Goal: Information Seeking & Learning: Learn about a topic

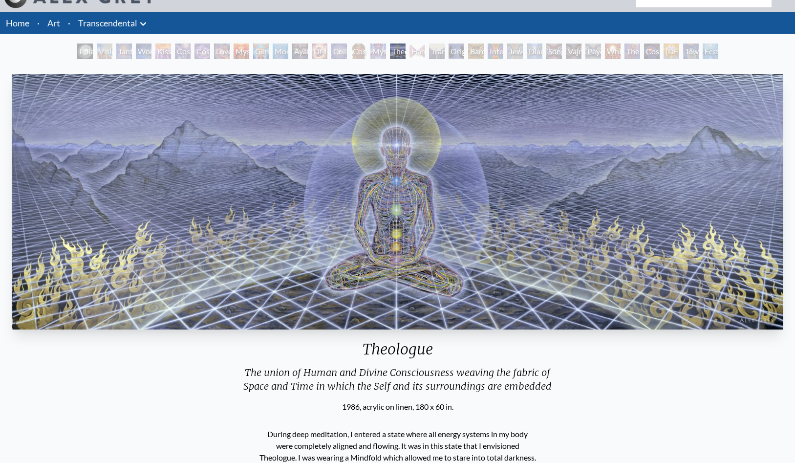
scroll to position [21, 0]
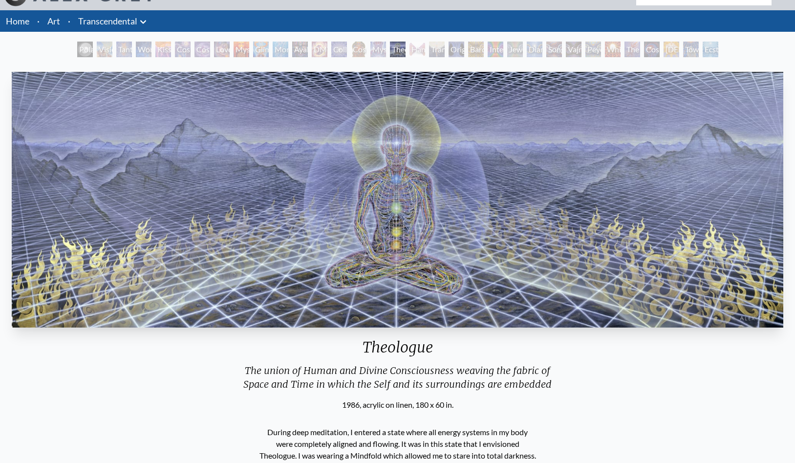
click at [544, 198] on img "17 / 33" at bounding box center [398, 200] width 772 height 256
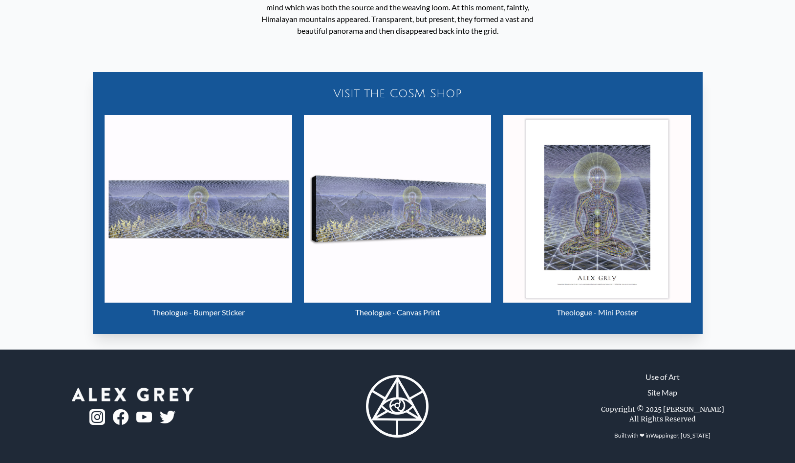
scroll to position [0, 0]
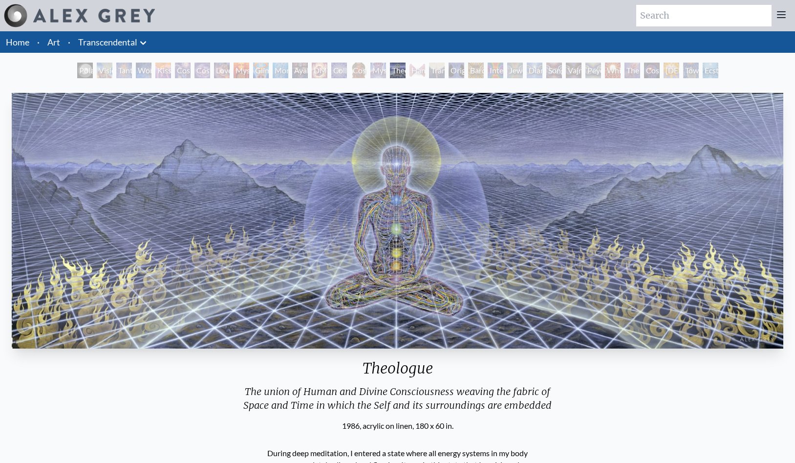
click at [268, 71] on div "Glimpsing the Empyrean" at bounding box center [261, 71] width 16 height 16
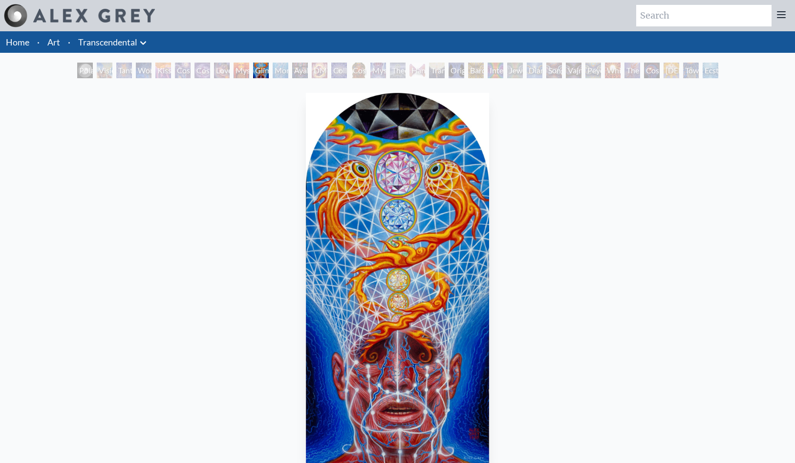
click at [269, 73] on div "Glimpsing the Empyrean" at bounding box center [261, 71] width 16 height 16
click at [208, 70] on div "Cosmic Artist" at bounding box center [203, 71] width 16 height 16
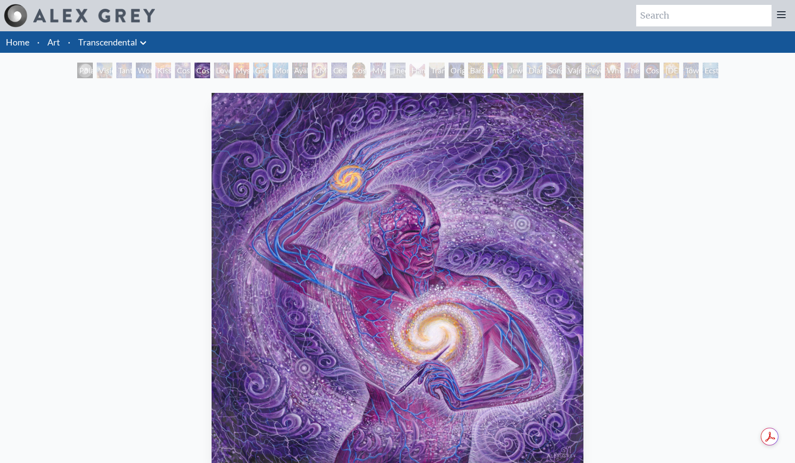
click at [80, 73] on div "Polar Unity Spiral" at bounding box center [85, 71] width 16 height 16
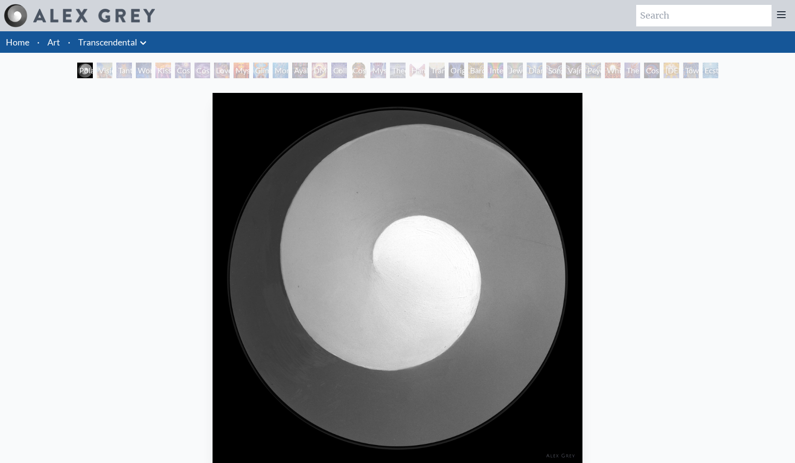
click at [124, 70] on div "Tantra" at bounding box center [124, 71] width 16 height 16
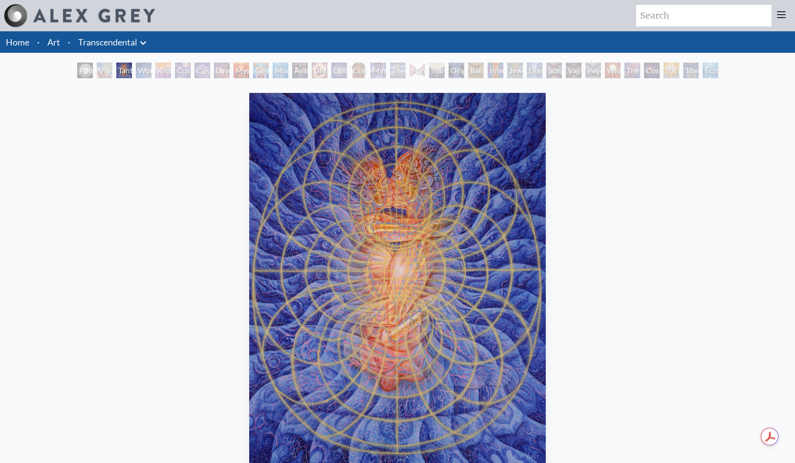
click at [102, 70] on div "Visionary Origin of Language" at bounding box center [105, 71] width 16 height 16
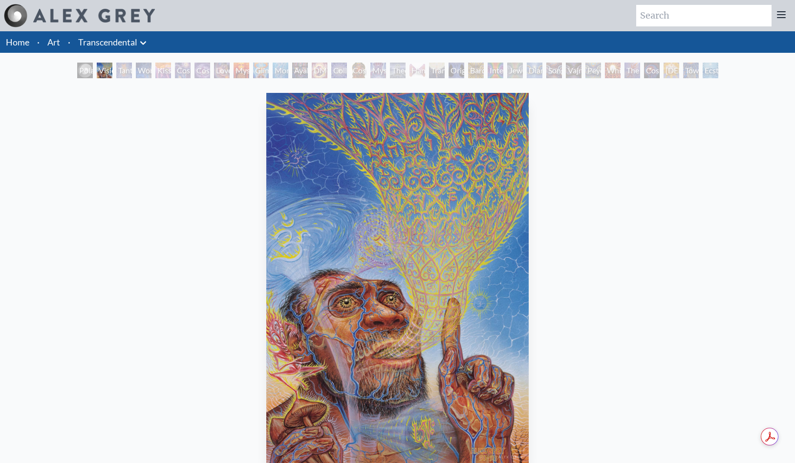
click at [144, 73] on div "Wonder" at bounding box center [144, 71] width 16 height 16
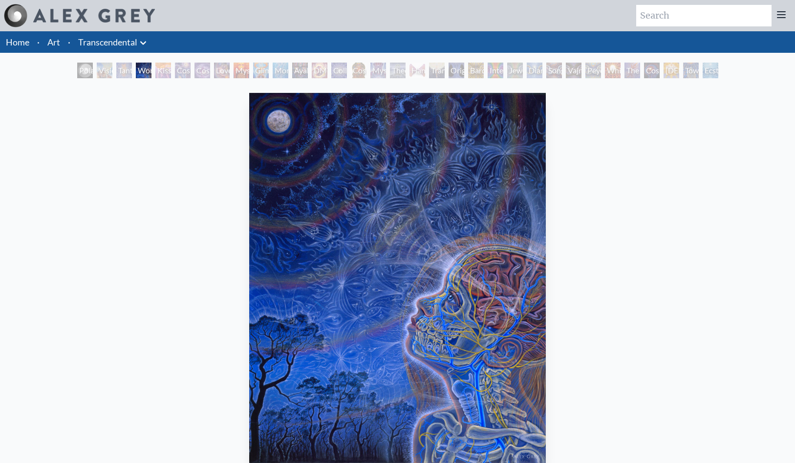
click at [156, 70] on div "Kiss of the [MEDICAL_DATA]" at bounding box center [163, 71] width 16 height 16
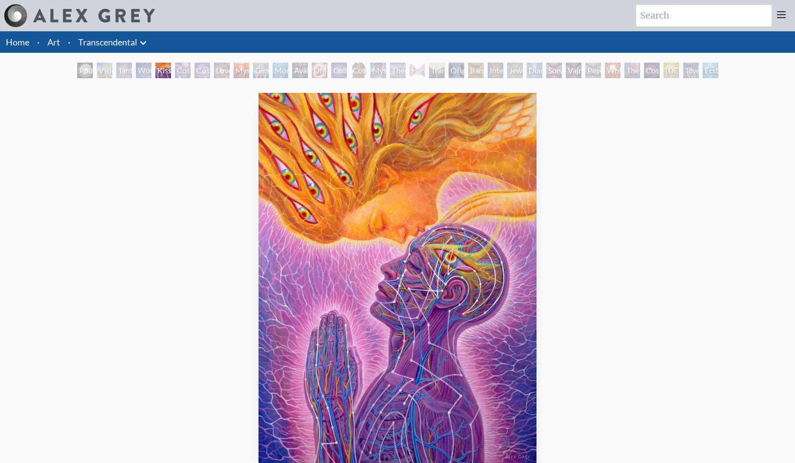
click at [195, 69] on div "Cosmic Artist" at bounding box center [203, 71] width 16 height 16
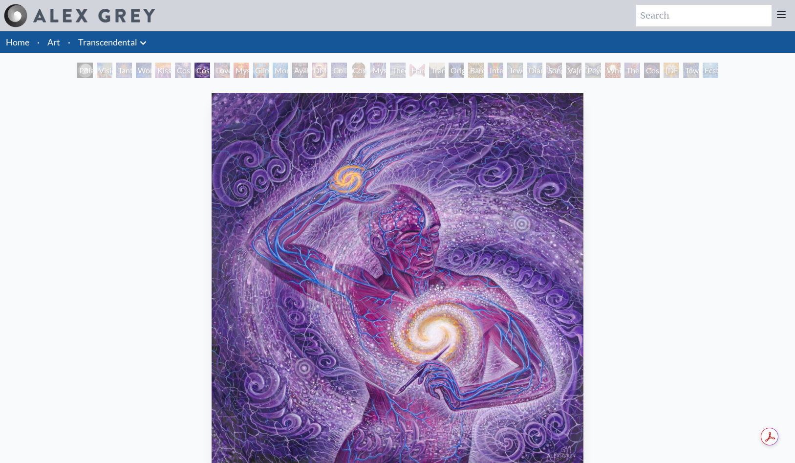
click at [221, 69] on div "Love is a Cosmic Force" at bounding box center [222, 71] width 16 height 16
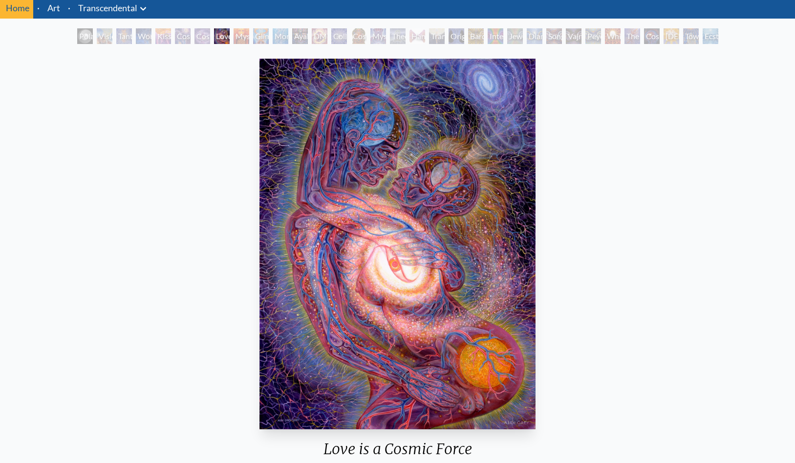
scroll to position [29, 0]
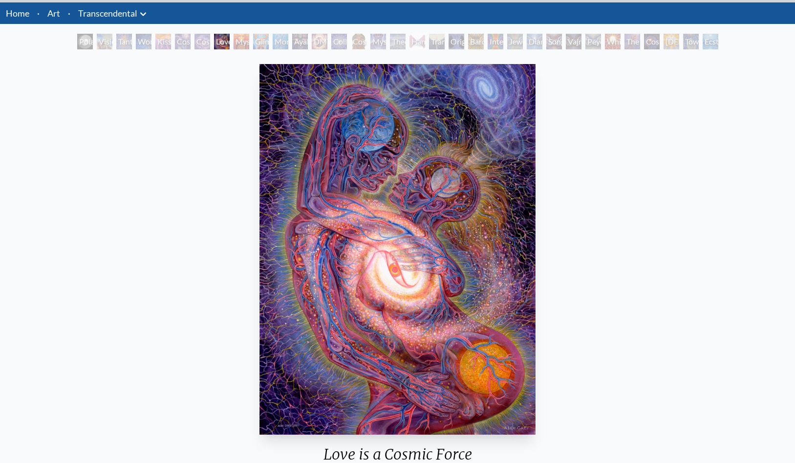
click at [234, 42] on div "Mysteriosa 2" at bounding box center [242, 42] width 16 height 16
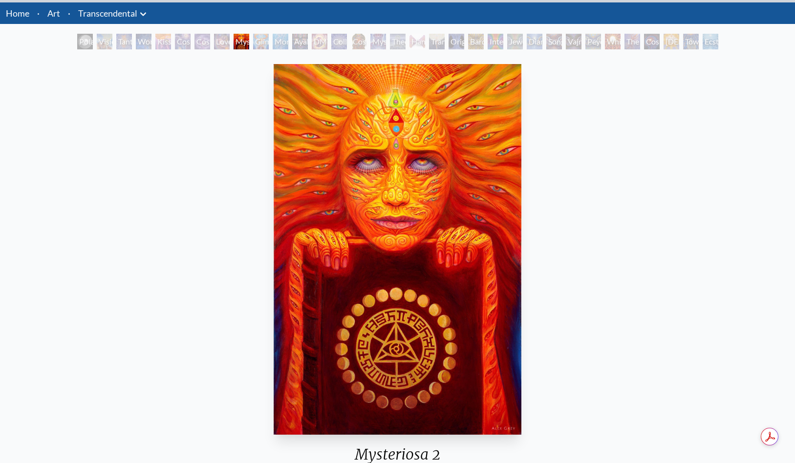
click at [253, 43] on div "Glimpsing the Empyrean" at bounding box center [261, 42] width 16 height 16
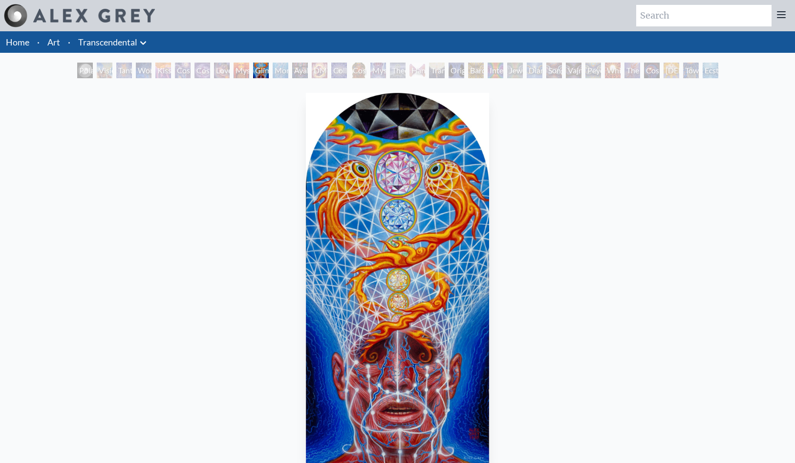
click at [267, 71] on div "Glimpsing the Empyrean" at bounding box center [261, 71] width 16 height 16
click at [281, 72] on div "Monochord" at bounding box center [281, 71] width 16 height 16
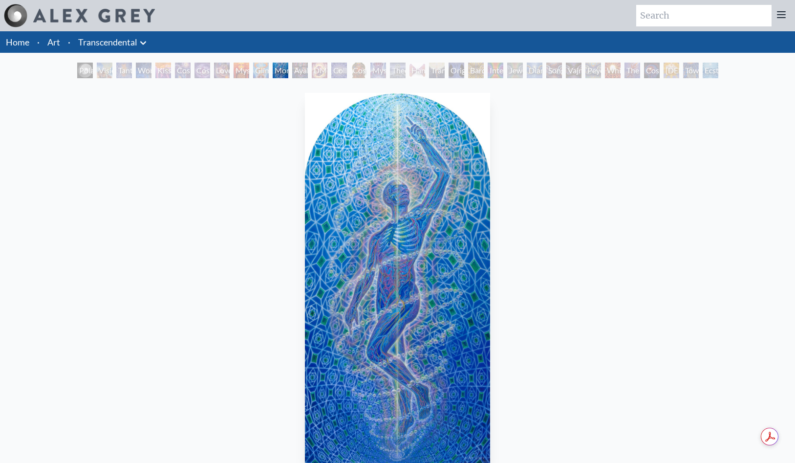
click at [296, 75] on div "Ayahuasca Visitation" at bounding box center [300, 71] width 16 height 16
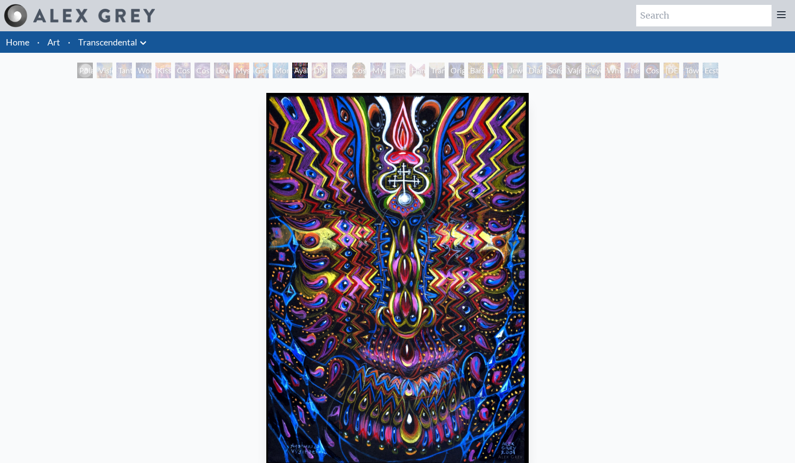
click at [314, 73] on div "DMT - The Spirit Molecule" at bounding box center [320, 71] width 16 height 16
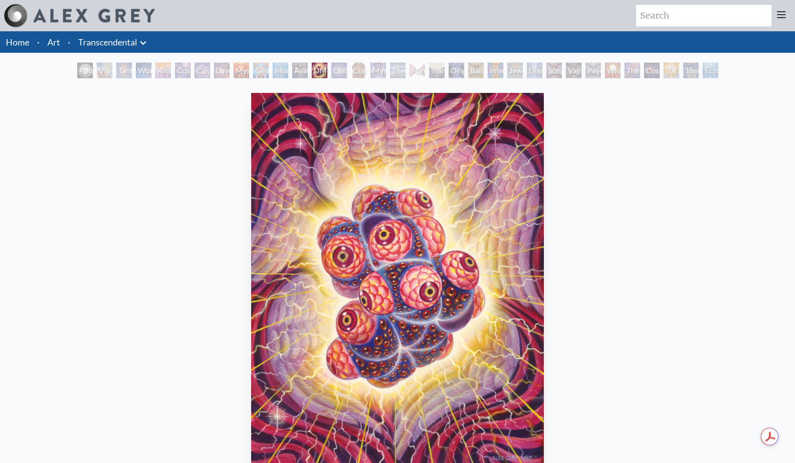
click at [334, 70] on div "Collective Vision" at bounding box center [339, 71] width 16 height 16
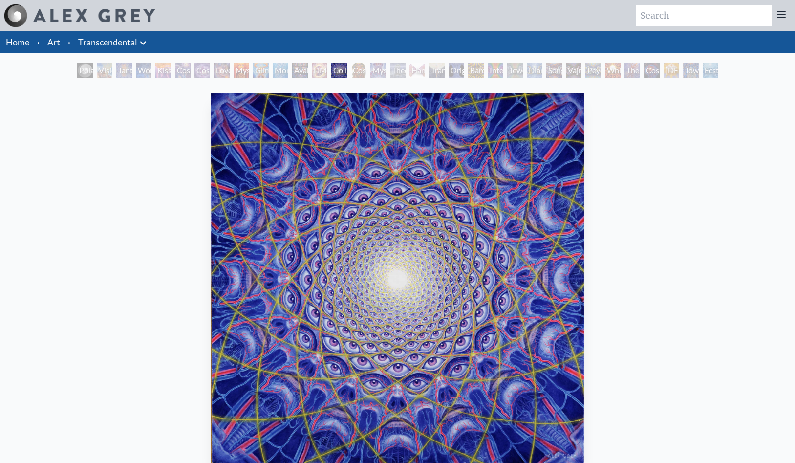
click at [352, 74] on div "Cosmic [DEMOGRAPHIC_DATA]" at bounding box center [359, 71] width 16 height 16
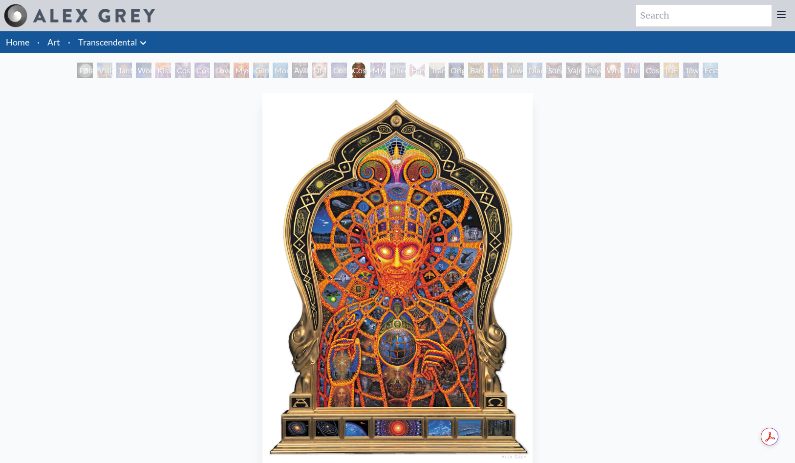
click at [372, 67] on div "Mystic Eye" at bounding box center [378, 71] width 16 height 16
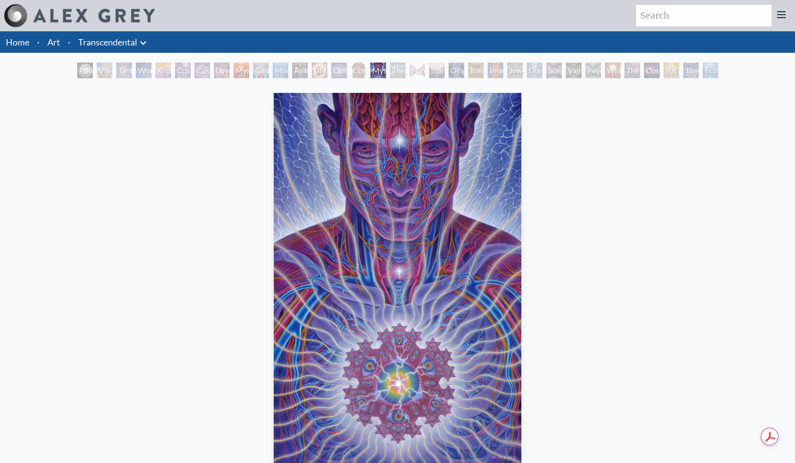
click at [393, 73] on div "Theologue" at bounding box center [398, 71] width 16 height 16
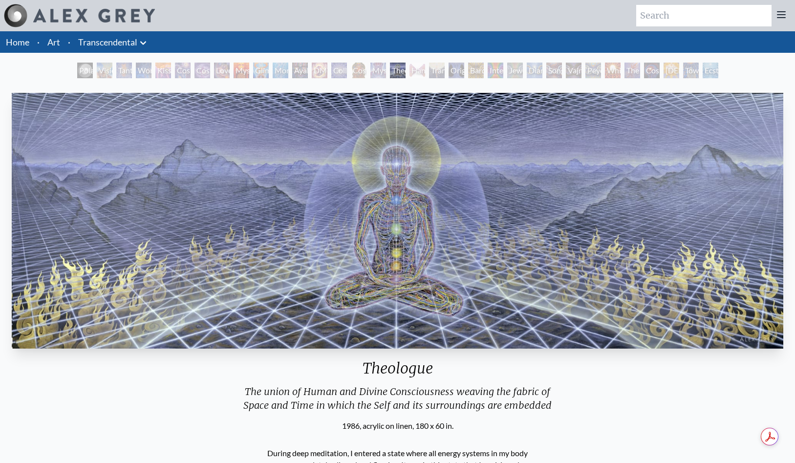
click at [412, 74] on div "Hands that See" at bounding box center [418, 71] width 16 height 16
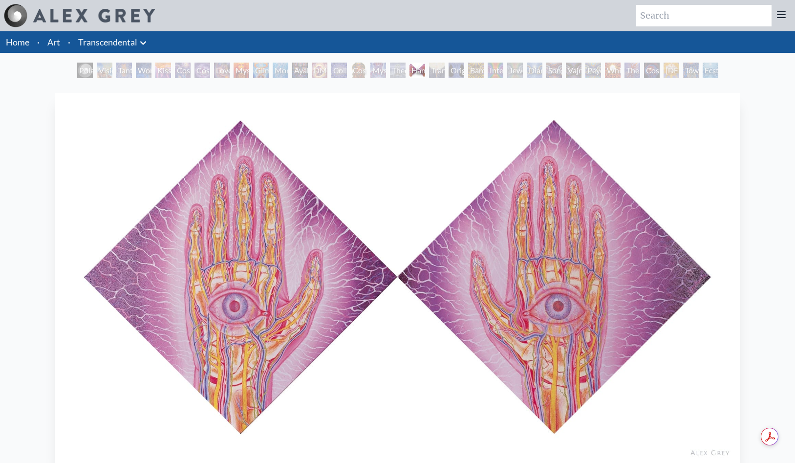
click at [431, 71] on div "Transfiguration" at bounding box center [437, 71] width 16 height 16
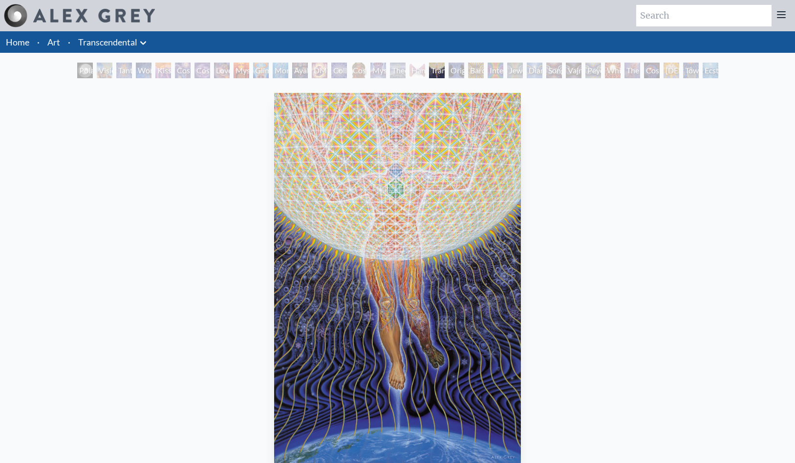
click at [456, 73] on div "Original Face" at bounding box center [457, 71] width 16 height 16
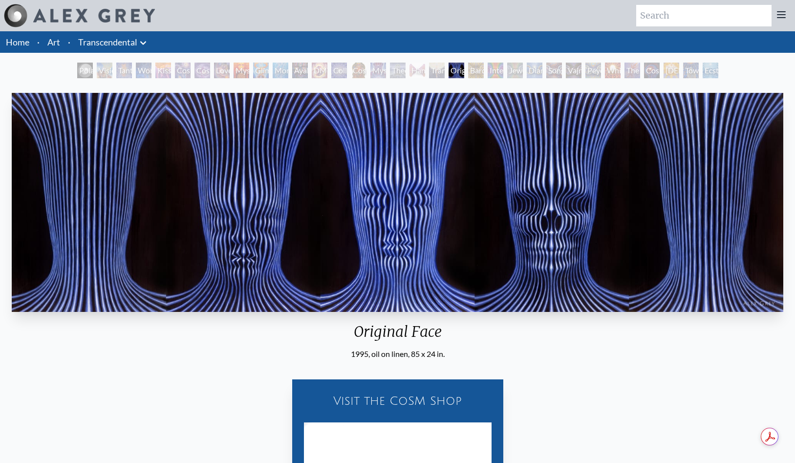
click at [472, 71] on div "Bardo Being" at bounding box center [476, 71] width 16 height 16
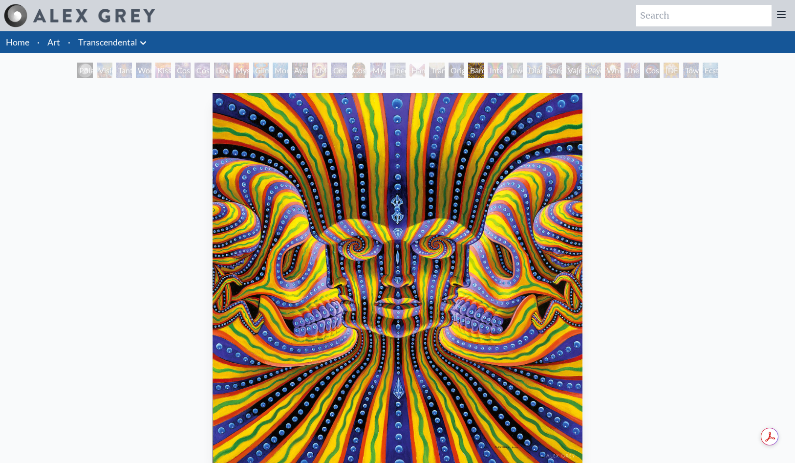
click at [492, 76] on div "Interbeing" at bounding box center [496, 71] width 16 height 16
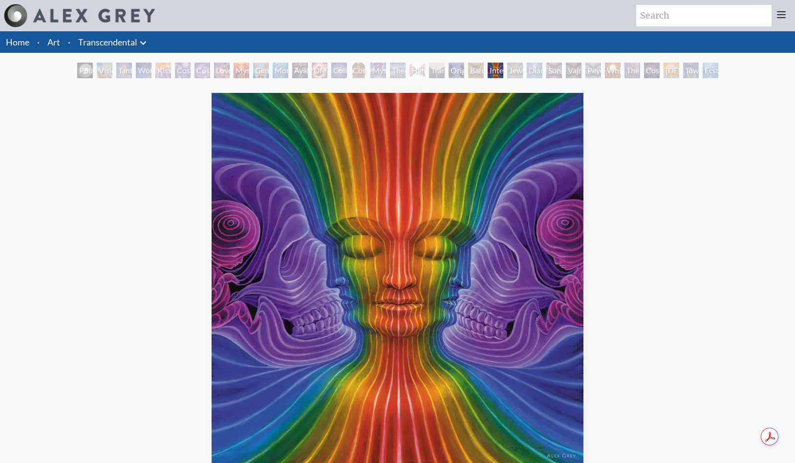
click at [513, 74] on div "Jewel Being" at bounding box center [515, 71] width 16 height 16
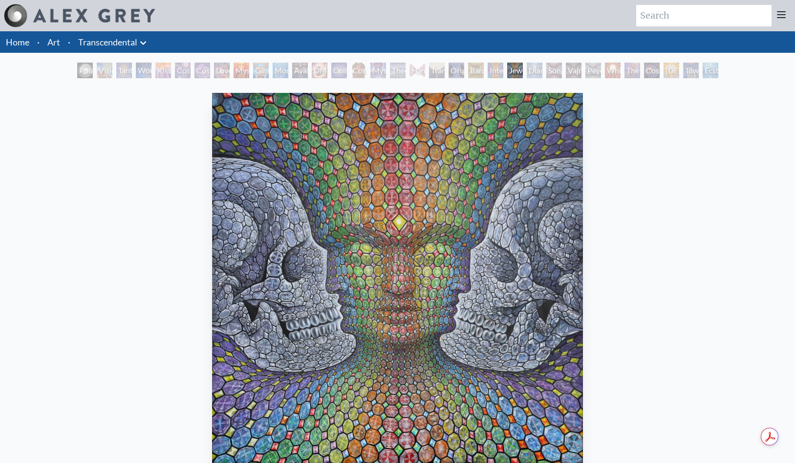
click at [533, 71] on div "Diamond Being" at bounding box center [535, 71] width 16 height 16
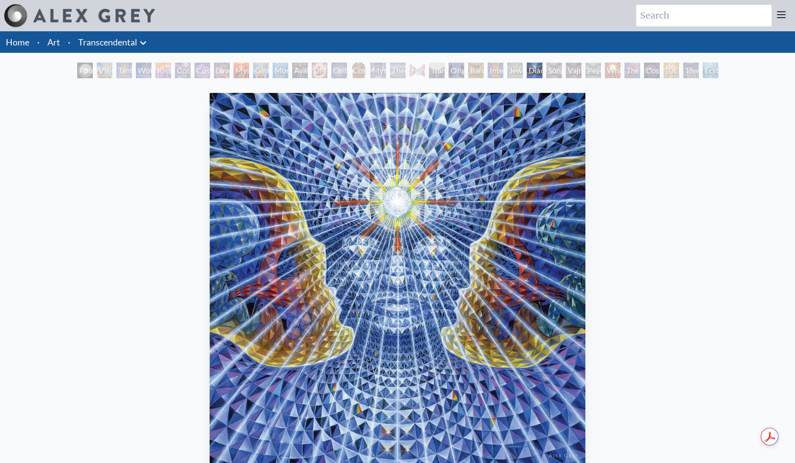
click at [554, 72] on div "Song of Vajra Being" at bounding box center [554, 71] width 16 height 16
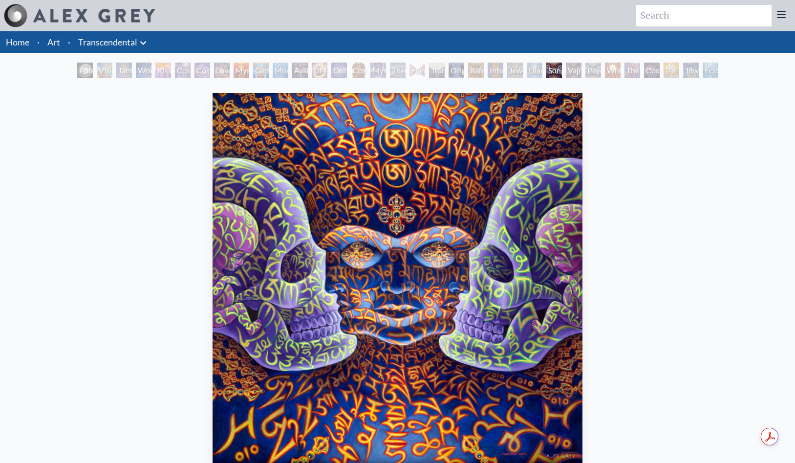
click at [571, 71] on div "Vajra Being" at bounding box center [574, 71] width 16 height 16
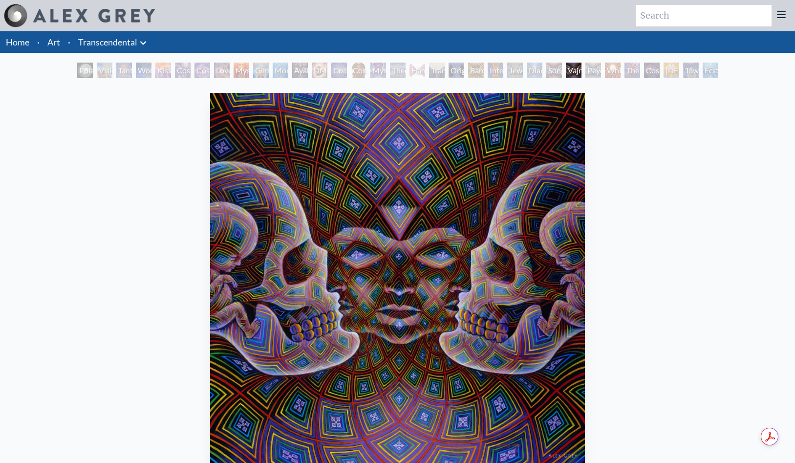
click at [588, 72] on div "Peyote Being" at bounding box center [594, 71] width 16 height 16
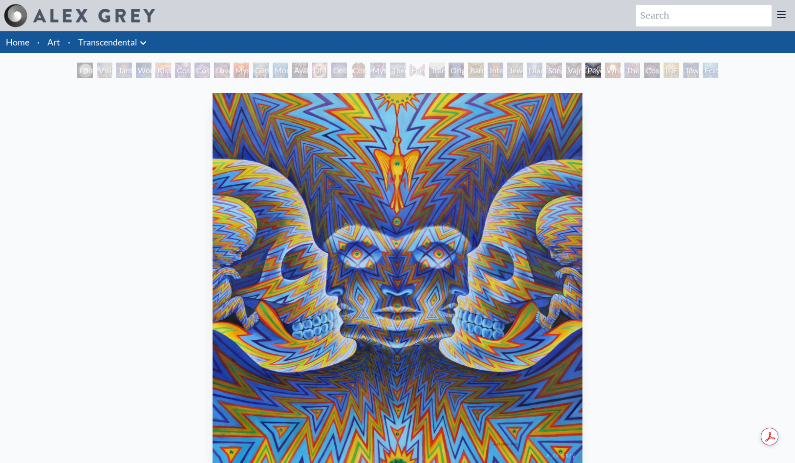
click at [608, 72] on div "White Light" at bounding box center [613, 71] width 16 height 16
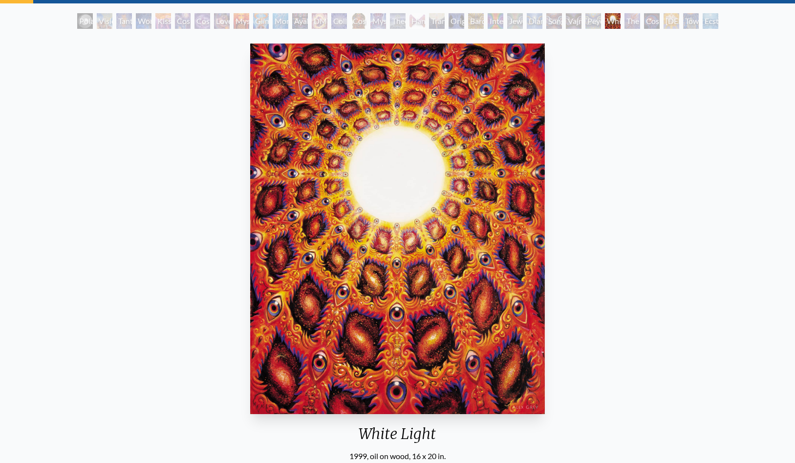
scroll to position [37, 0]
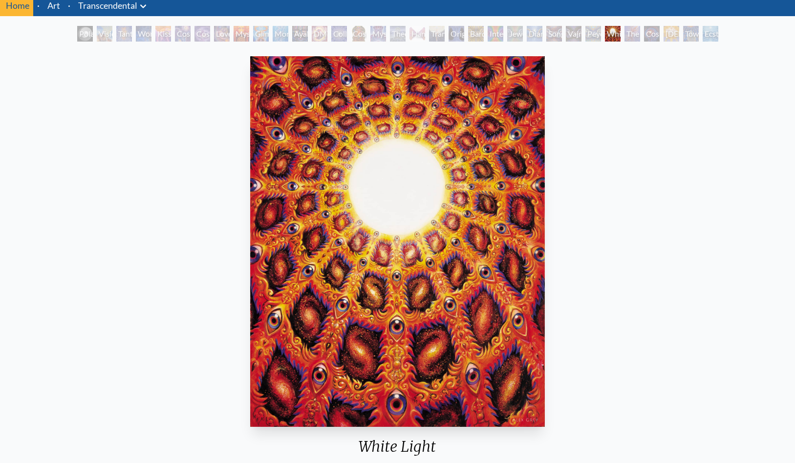
click at [627, 30] on div "The Great Turn" at bounding box center [633, 34] width 16 height 16
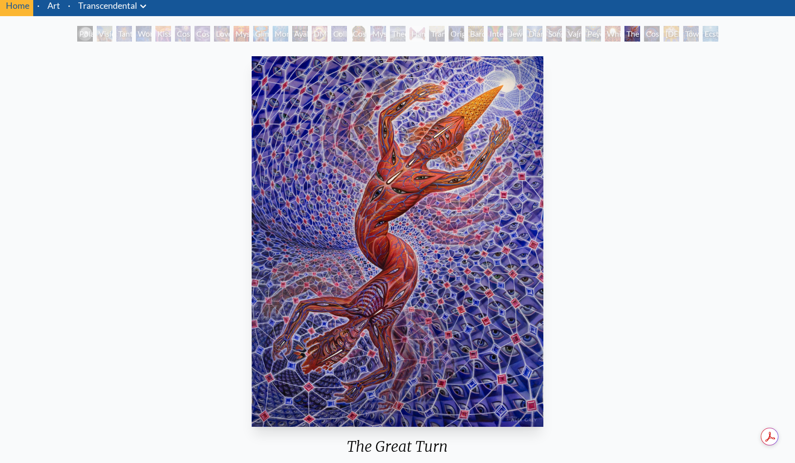
click at [651, 36] on div "Cosmic Consciousness" at bounding box center [652, 34] width 16 height 16
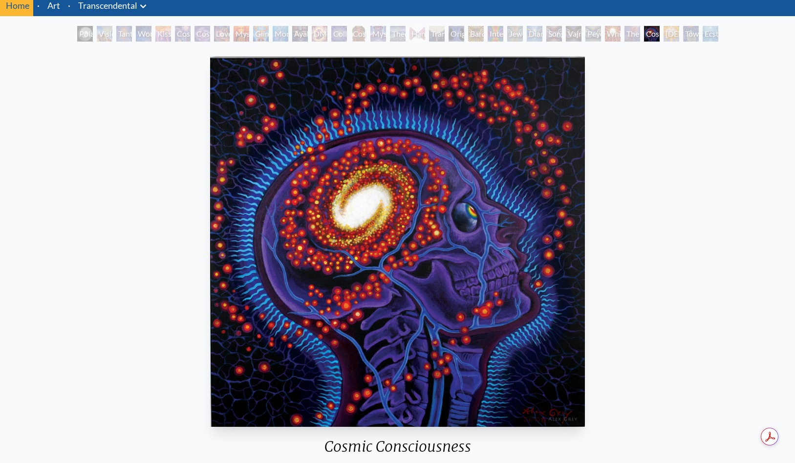
click at [668, 34] on div "[DEMOGRAPHIC_DATA]" at bounding box center [672, 34] width 16 height 16
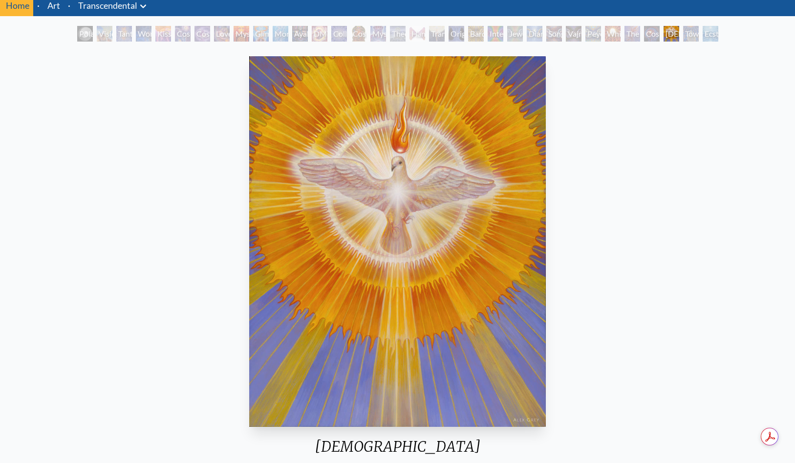
click at [686, 32] on div "Toward the One" at bounding box center [691, 34] width 16 height 16
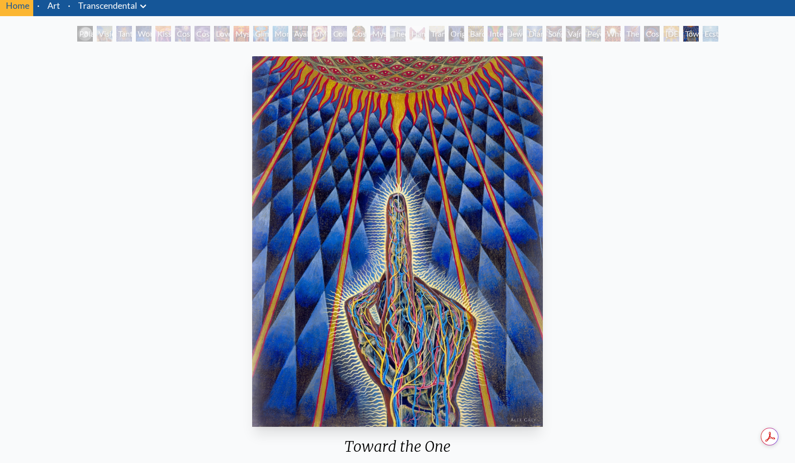
click at [707, 40] on div "Ecstasy" at bounding box center [711, 34] width 16 height 16
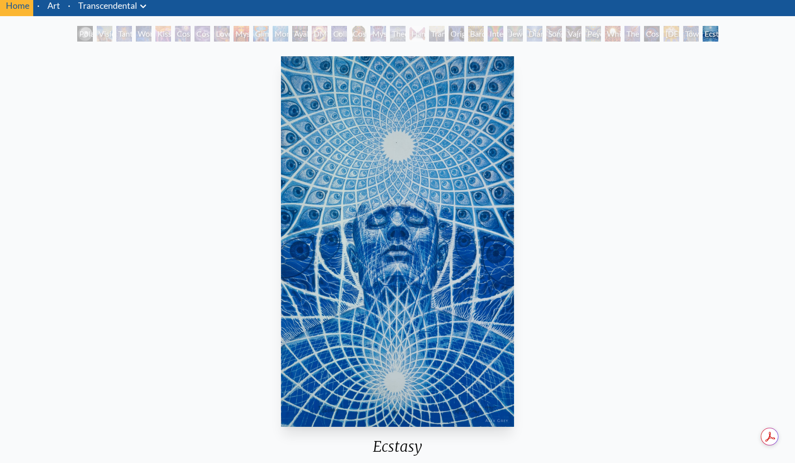
click at [582, 165] on div "Ecstasy 1993, limited edition lithograph, 14 x 23 in. Visit the CoSM Shop Ecsta…" at bounding box center [398, 408] width 780 height 712
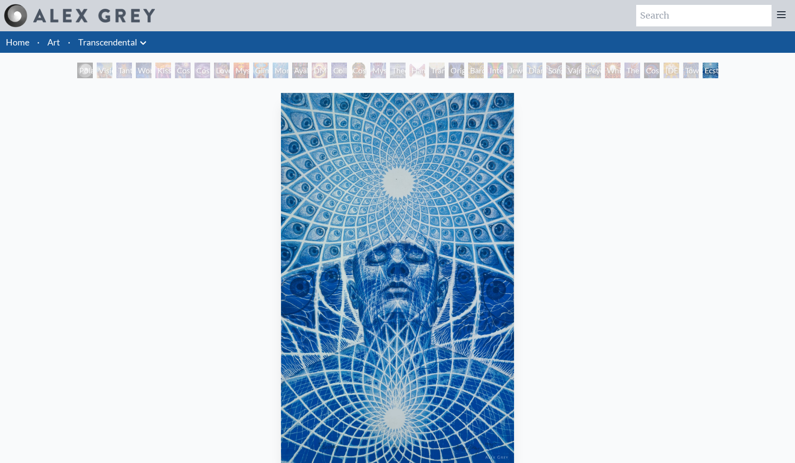
scroll to position [37, 0]
